Goal: Information Seeking & Learning: Learn about a topic

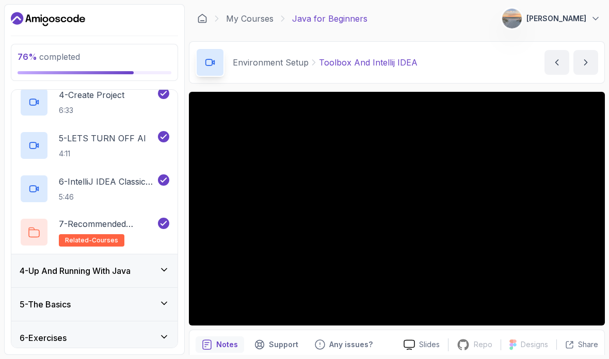
scroll to position [239, 0]
click at [67, 275] on h3 "4 - Up And Running With Java" at bounding box center [75, 271] width 111 height 12
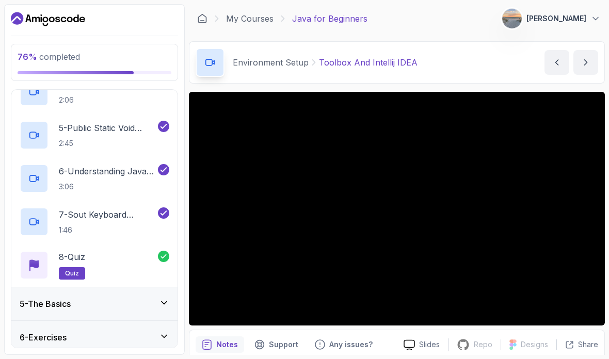
scroll to position [282, 0]
click at [80, 302] on div "5 - The Basics" at bounding box center [95, 305] width 150 height 12
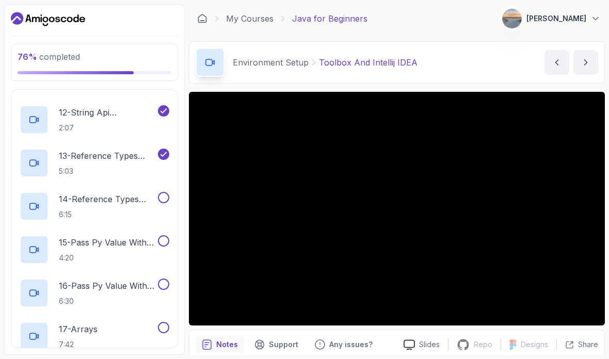
scroll to position [630, 0]
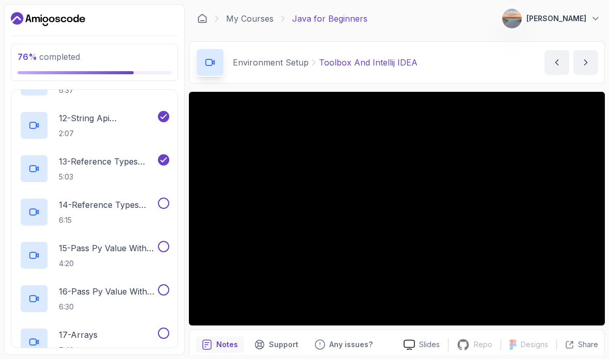
click at [86, 201] on p "14 - Reference Types And Objects Diferences" at bounding box center [107, 205] width 97 height 12
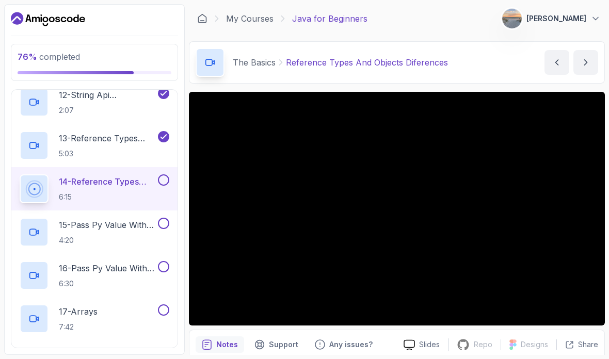
scroll to position [653, 0]
click at [159, 178] on button at bounding box center [163, 180] width 11 height 11
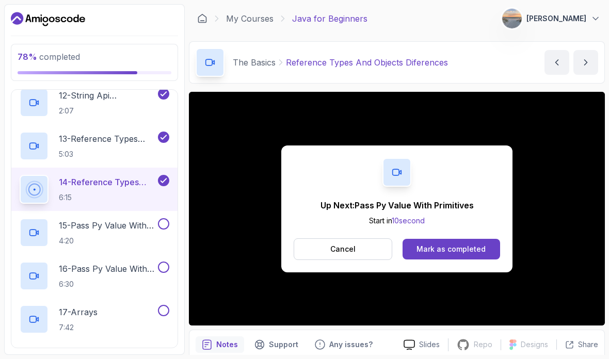
click at [113, 220] on p "15 - Pass Py Value With Primitives" at bounding box center [107, 225] width 97 height 12
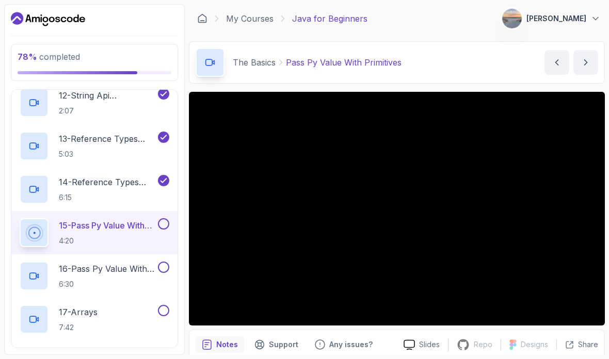
click at [118, 221] on p "15 - Pass Py Value With Primitives" at bounding box center [107, 225] width 97 height 12
click at [84, 265] on p "16 - Pass Py Value With Reference Types" at bounding box center [107, 269] width 97 height 12
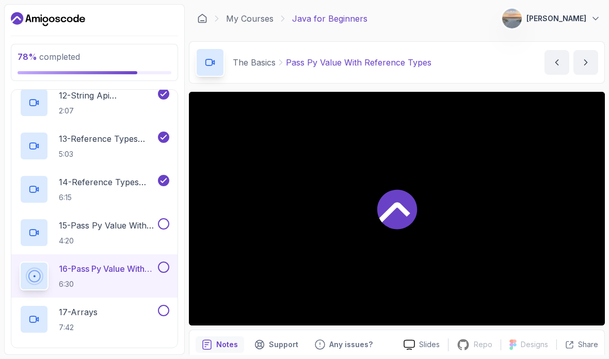
click at [83, 231] on p "15 - Pass Py Value With Primitives" at bounding box center [107, 225] width 97 height 12
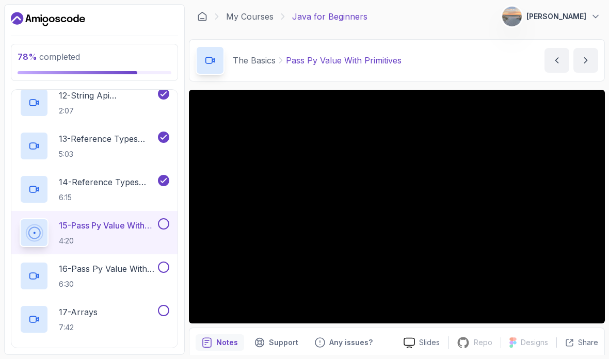
scroll to position [1, 0]
